Goal: Information Seeking & Learning: Learn about a topic

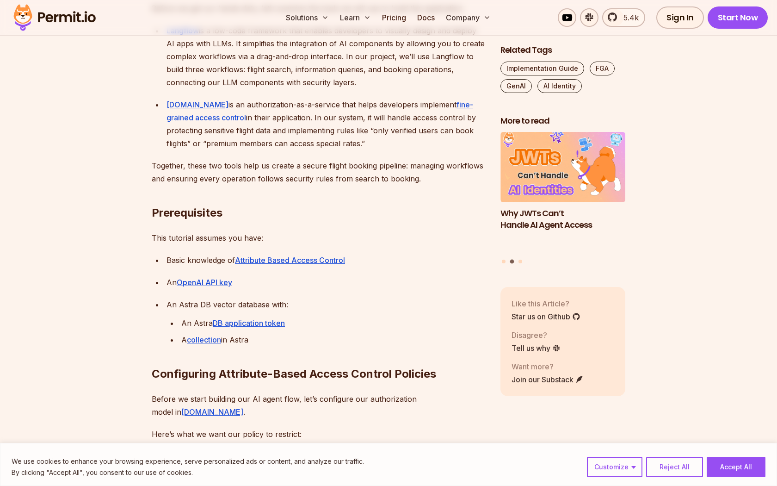
scroll to position [940, 0]
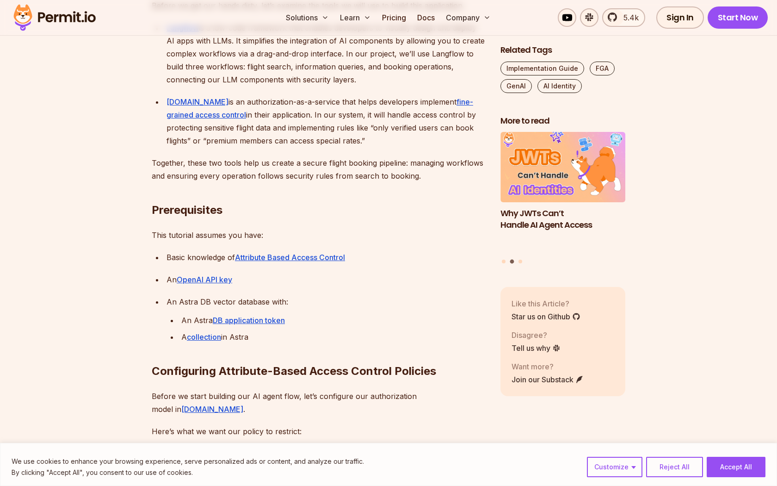
click at [337, 101] on div "[DOMAIN_NAME] is an authorization-as-a-service that helps developers implement …" at bounding box center [325, 121] width 319 height 52
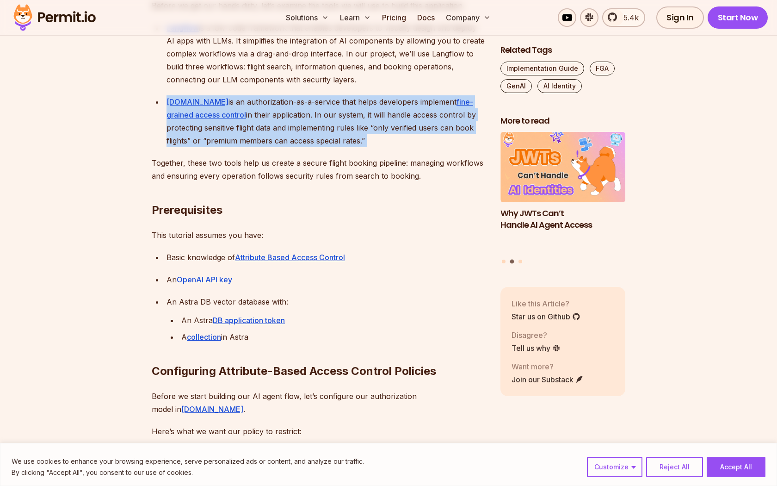
click at [337, 101] on div "[DOMAIN_NAME] is an authorization-as-a-service that helps developers implement …" at bounding box center [325, 121] width 319 height 52
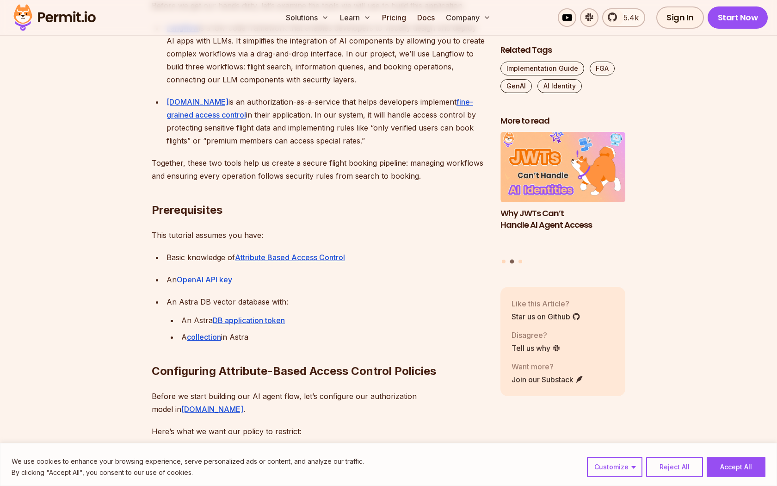
click at [331, 116] on div "[DOMAIN_NAME] is an authorization-as-a-service that helps developers implement …" at bounding box center [325, 121] width 319 height 52
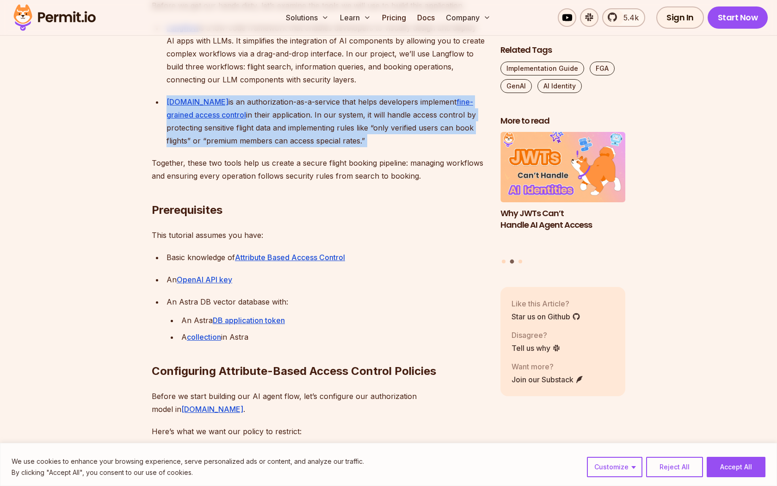
click at [331, 116] on div "[DOMAIN_NAME] is an authorization-as-a-service that helps developers implement …" at bounding box center [325, 121] width 319 height 52
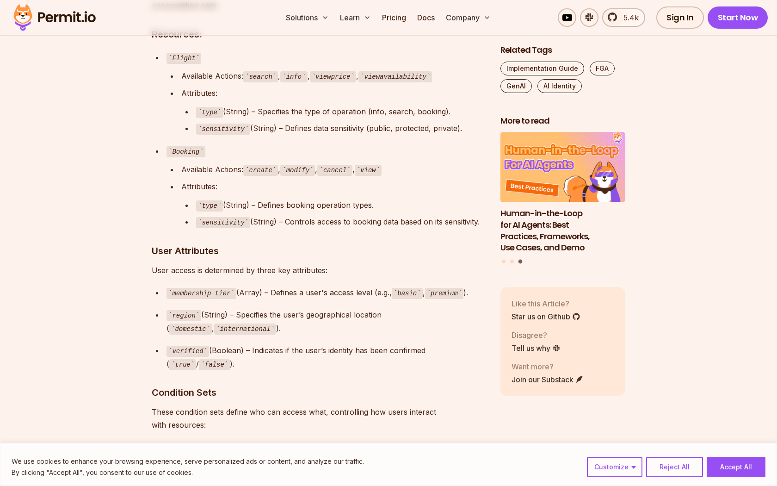
scroll to position [1534, 0]
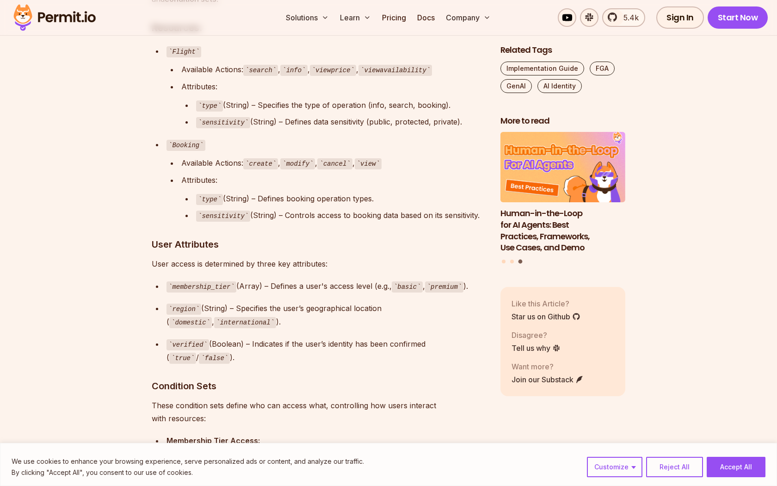
click at [306, 209] on div "sensitivity (String) – Controls access to booking data based on its sensitivity." at bounding box center [340, 215] width 289 height 13
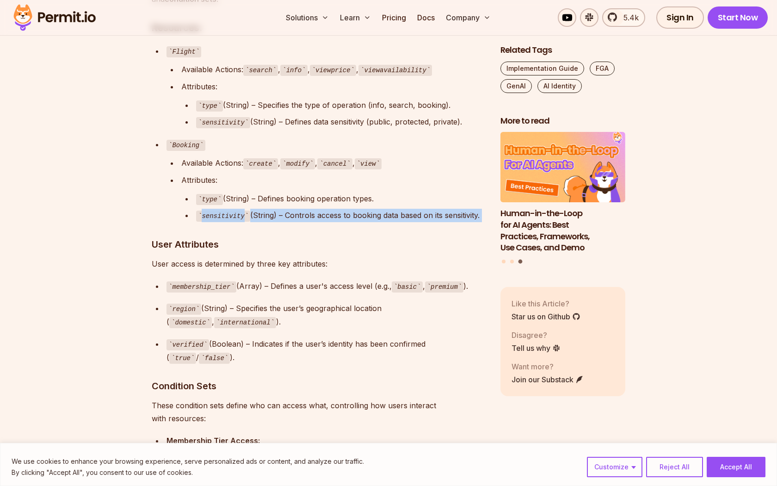
click at [306, 209] on div "sensitivity (String) – Controls access to booking data based on its sensitivity." at bounding box center [340, 215] width 289 height 13
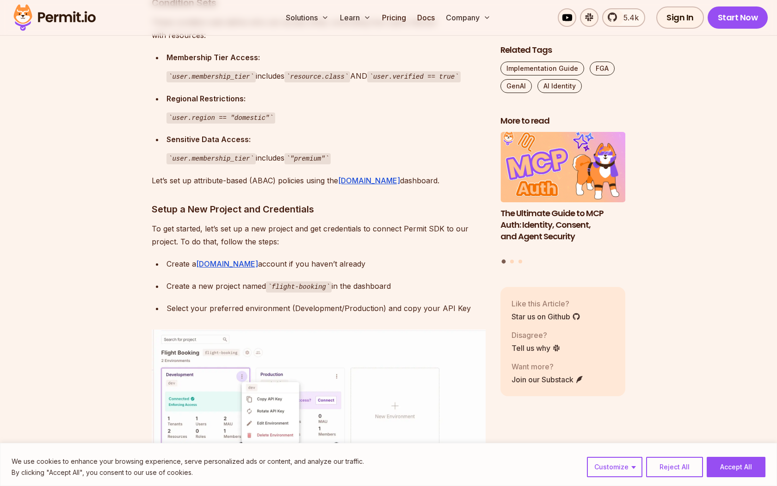
scroll to position [1980, 0]
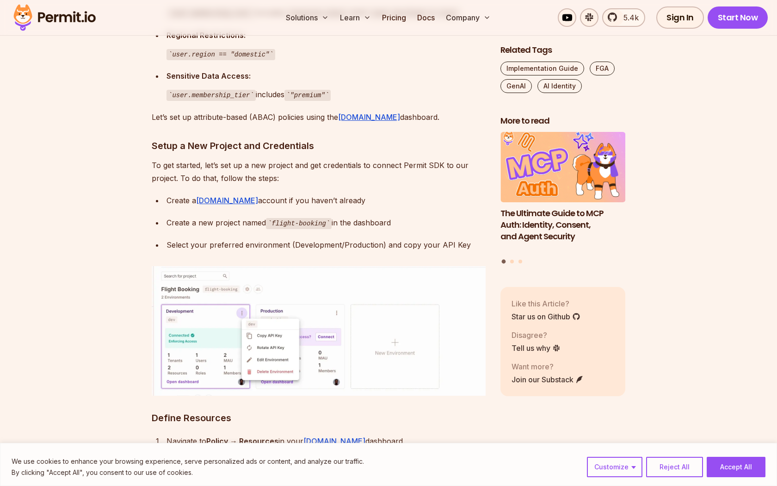
click at [242, 160] on p "To get started, let’s set up a new project and get credentials to connect Permi…" at bounding box center [319, 172] width 334 height 26
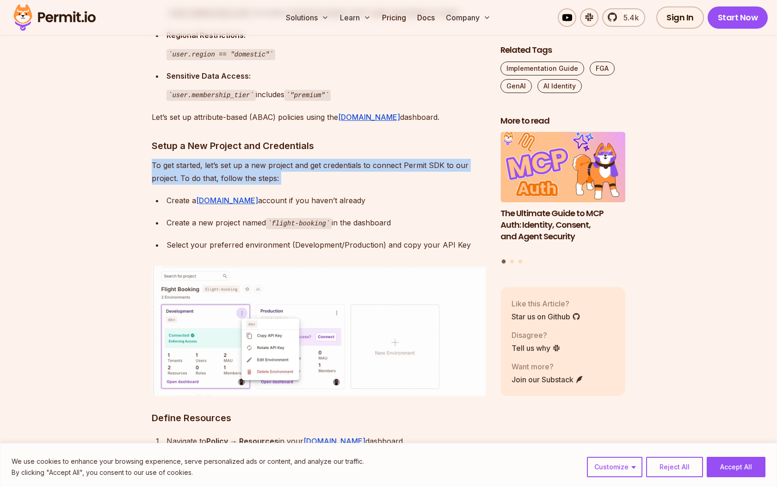
click at [242, 160] on p "To get started, let’s set up a new project and get credentials to connect Permi…" at bounding box center [319, 172] width 334 height 26
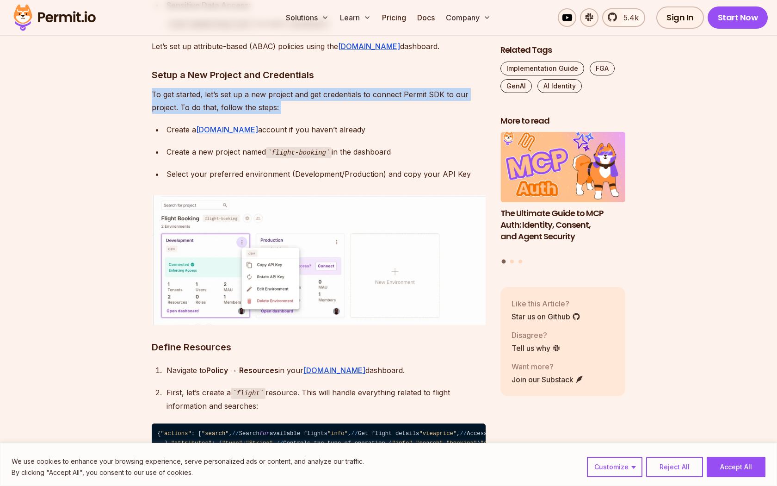
scroll to position [2083, 0]
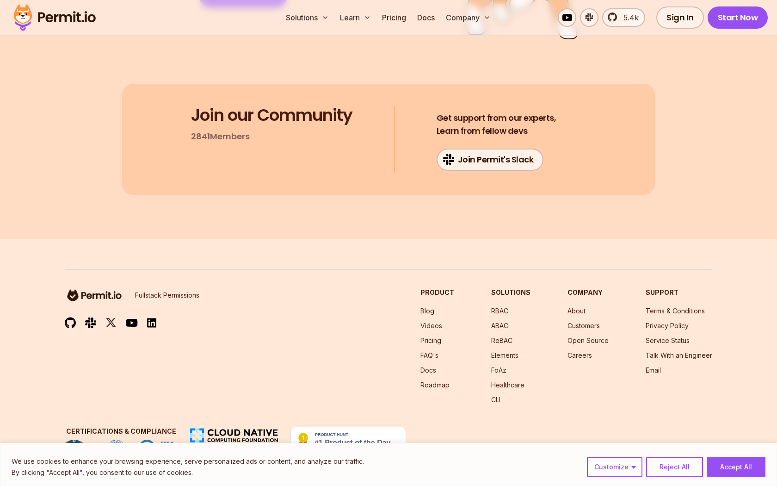
scroll to position [9427, 0]
